Goal: Book appointment/travel/reservation

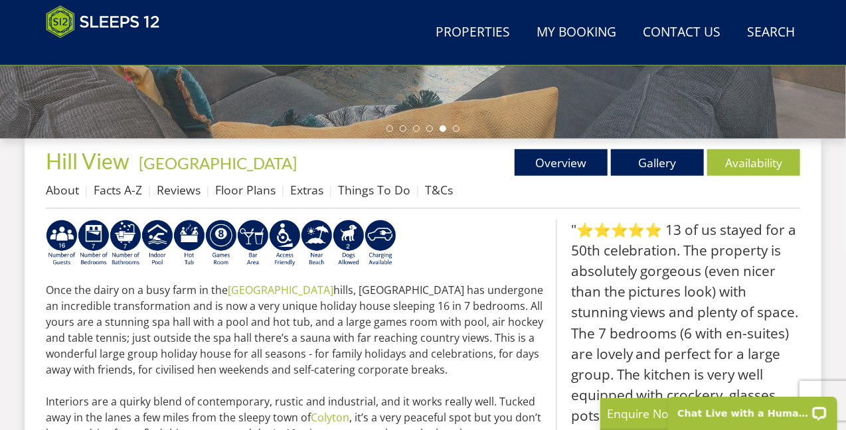
scroll to position [410, 0]
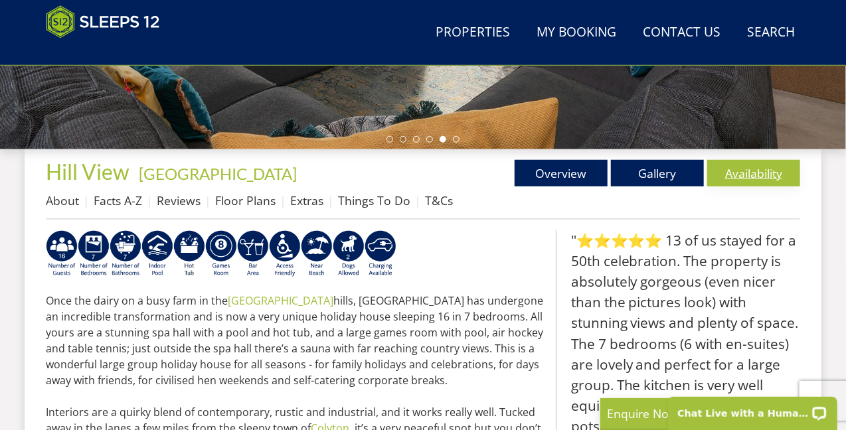
click at [743, 171] on link "Availability" at bounding box center [753, 173] width 93 height 27
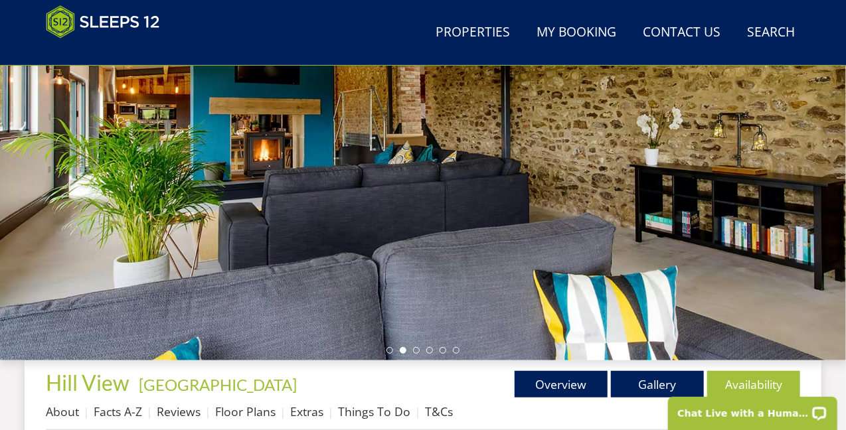
scroll to position [265, 0]
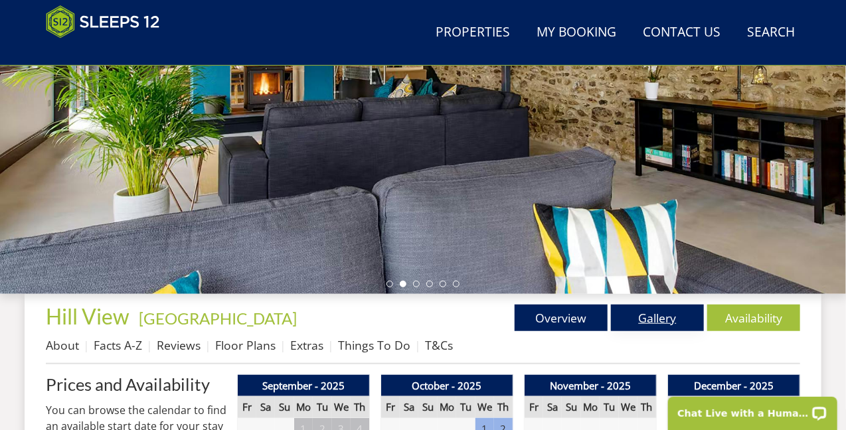
click at [660, 310] on link "Gallery" at bounding box center [657, 318] width 93 height 27
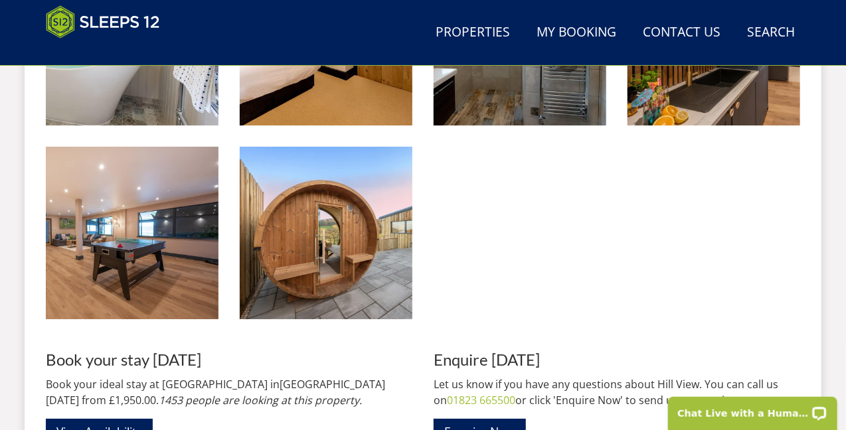
scroll to position [1991, 0]
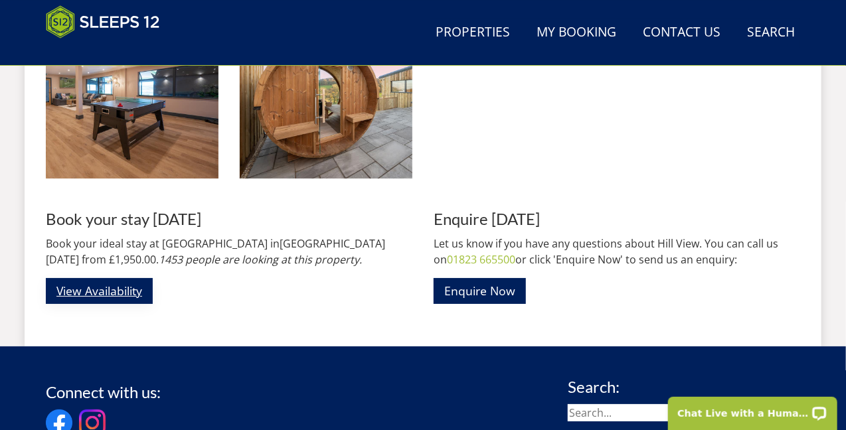
click at [120, 291] on link "View Availability" at bounding box center [99, 291] width 107 height 26
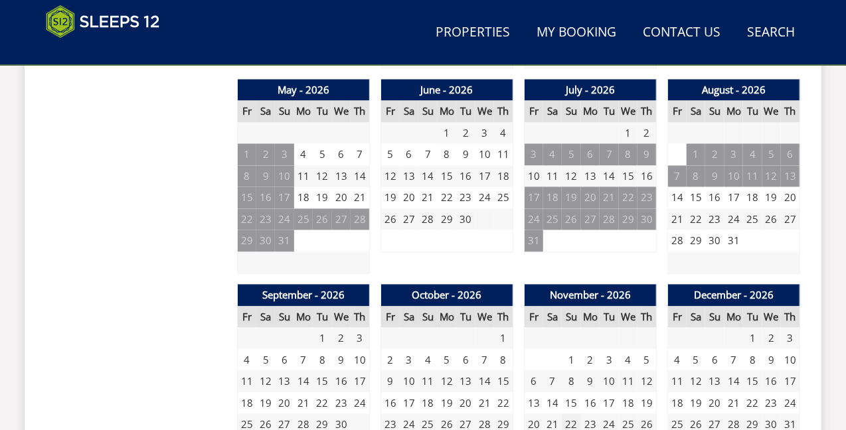
scroll to position [941, 0]
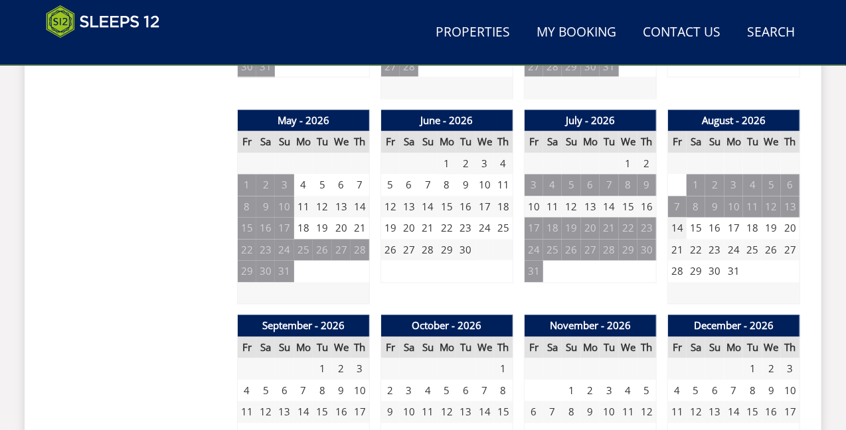
click at [676, 226] on td "14" at bounding box center [677, 229] width 19 height 22
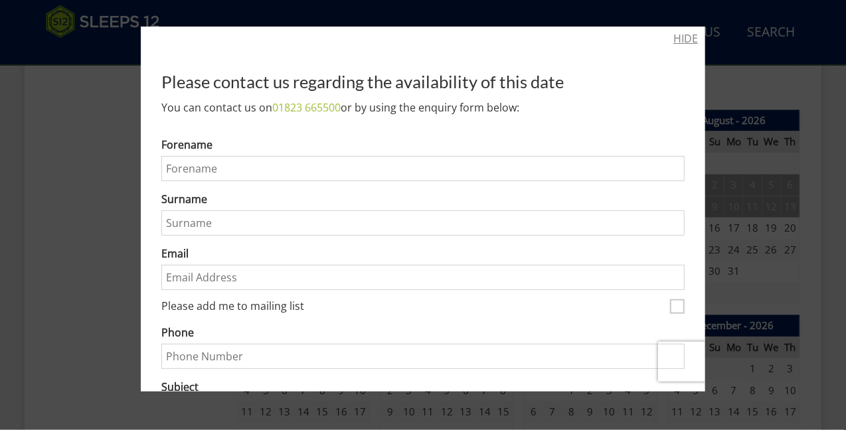
click at [676, 37] on link "HIDE" at bounding box center [685, 39] width 25 height 16
